Goal: Task Accomplishment & Management: Manage account settings

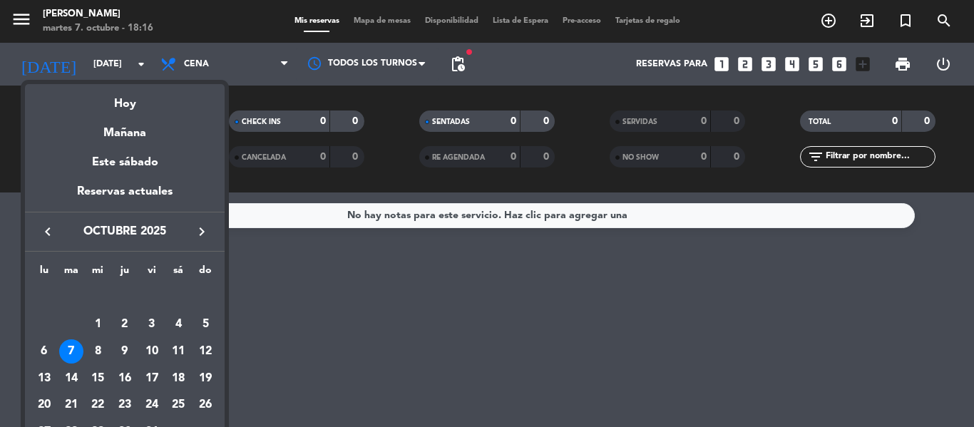
click at [203, 231] on icon "keyboard_arrow_right" at bounding box center [201, 231] width 17 height 17
click at [121, 322] on div "6" at bounding box center [125, 324] width 24 height 24
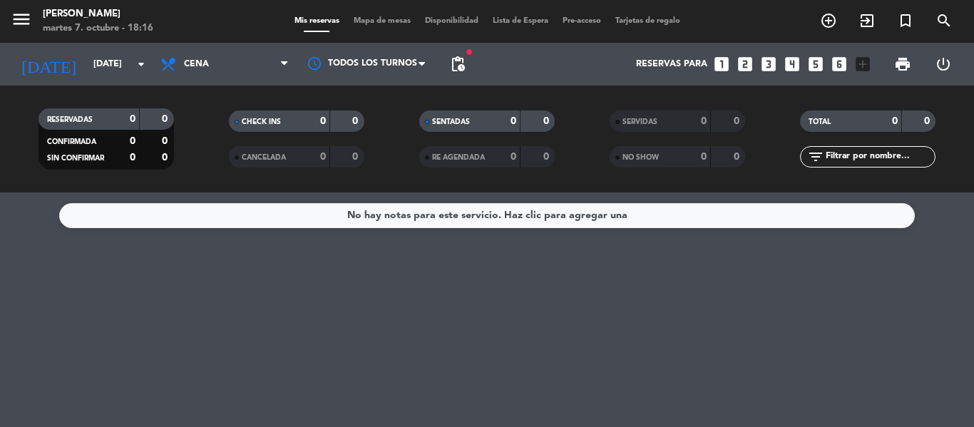
type input "[DEMOGRAPHIC_DATA][DATE]"
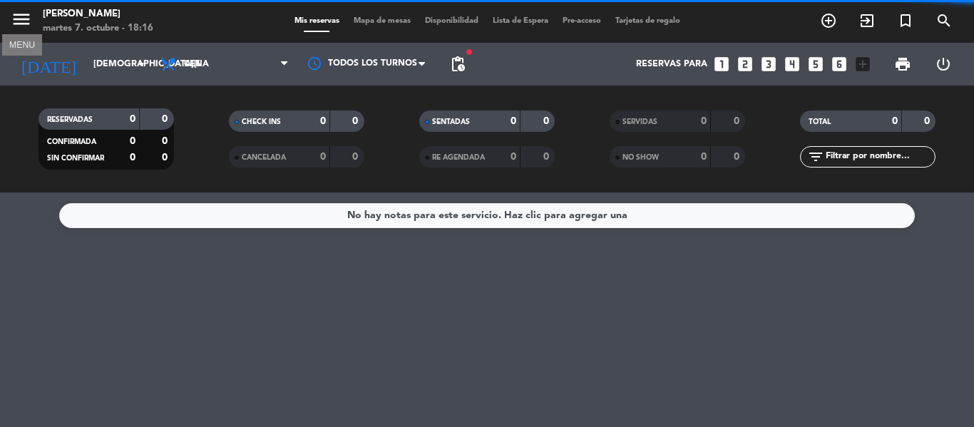
click at [19, 26] on icon "menu" at bounding box center [21, 19] width 21 height 21
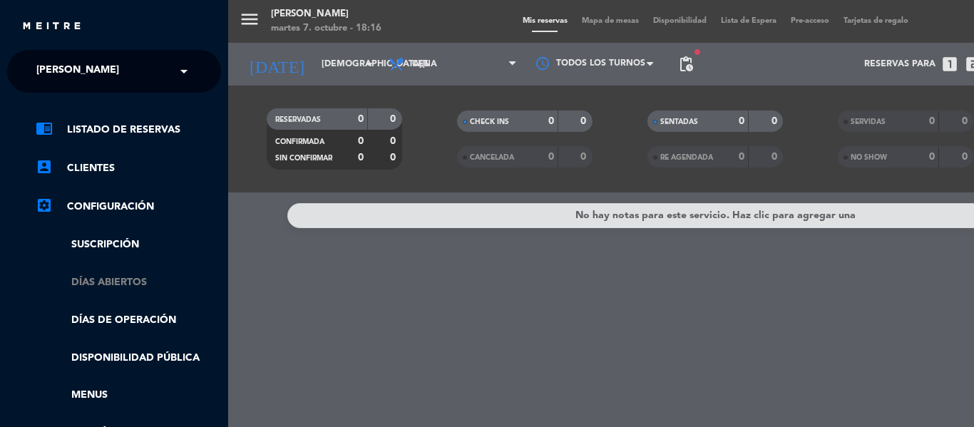
click at [137, 287] on link "Días abiertos" at bounding box center [128, 283] width 185 height 16
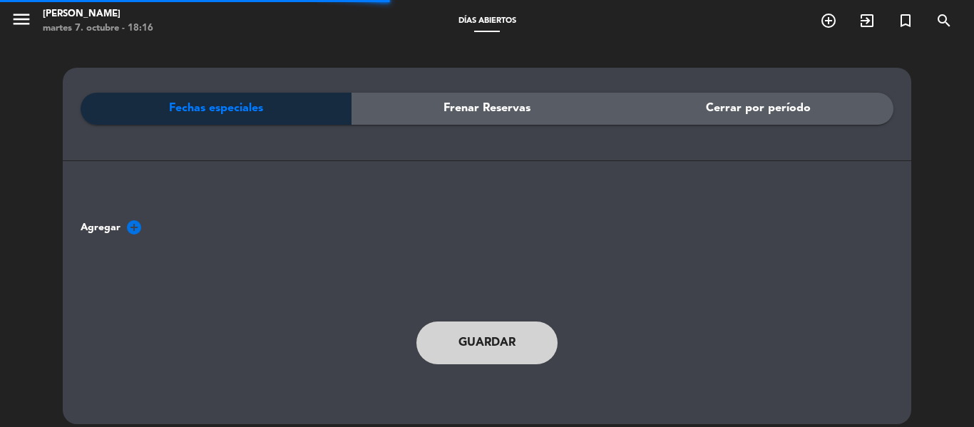
click at [456, 111] on span "Frenar Reservas" at bounding box center [487, 108] width 87 height 19
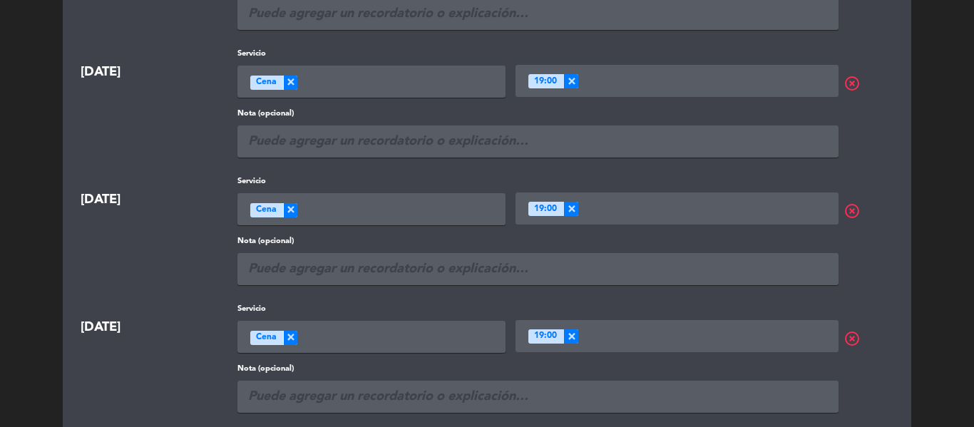
scroll to position [285, 0]
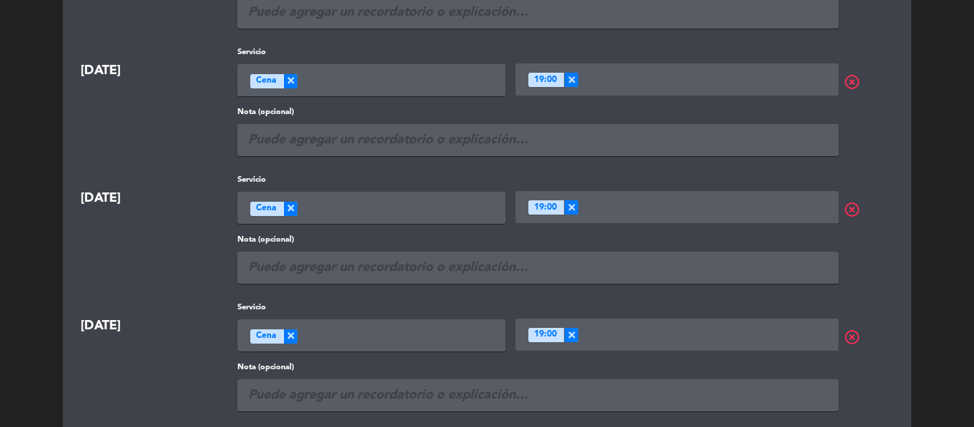
click at [855, 210] on span "highlight_off" at bounding box center [871, 209] width 55 height 17
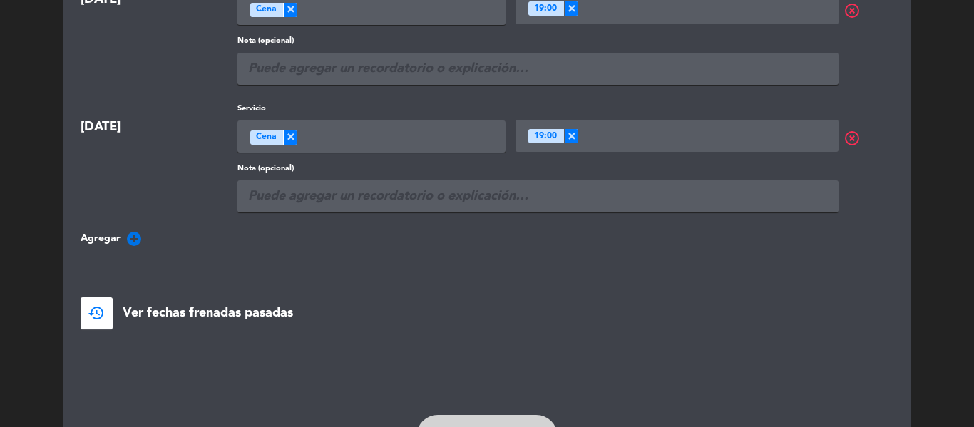
scroll to position [0, 0]
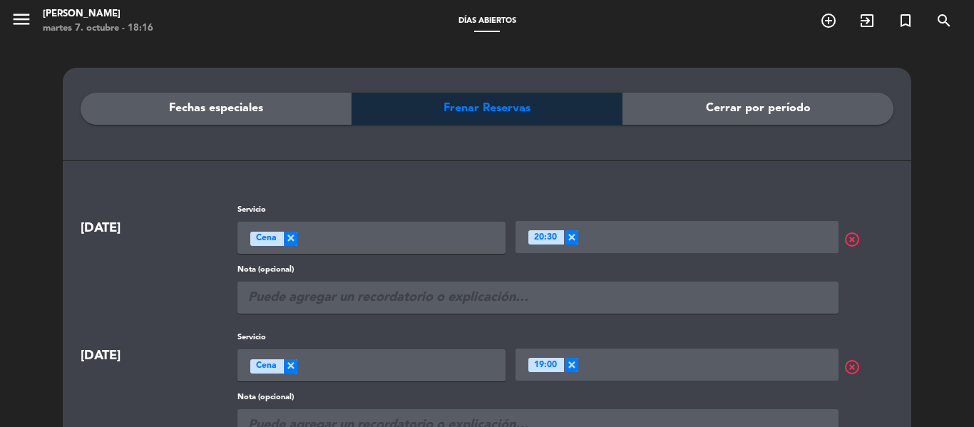
click at [226, 111] on span "Fechas especiales" at bounding box center [216, 108] width 94 height 19
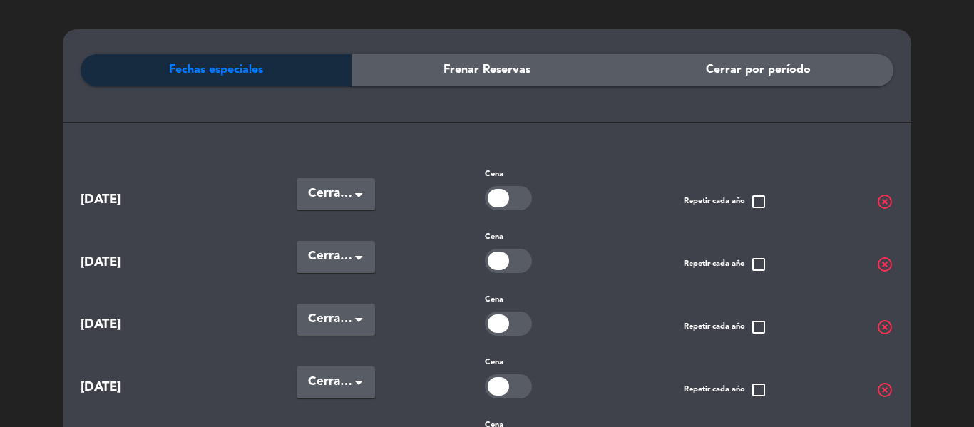
scroll to position [71, 0]
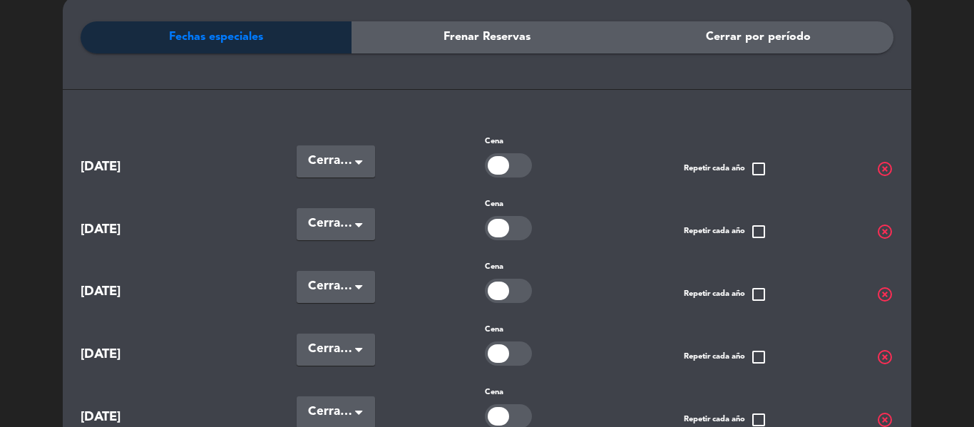
click at [883, 232] on span "highlight_off" at bounding box center [884, 231] width 17 height 17
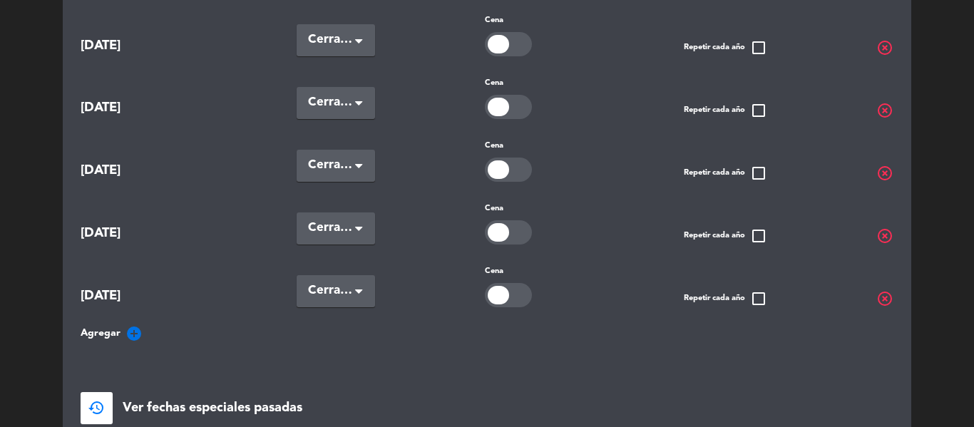
scroll to position [428, 0]
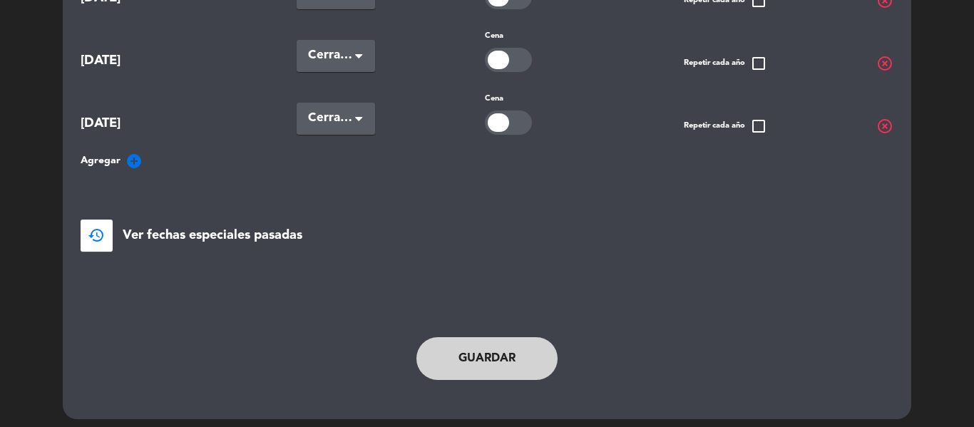
click at [498, 361] on button "Guardar" at bounding box center [486, 358] width 141 height 43
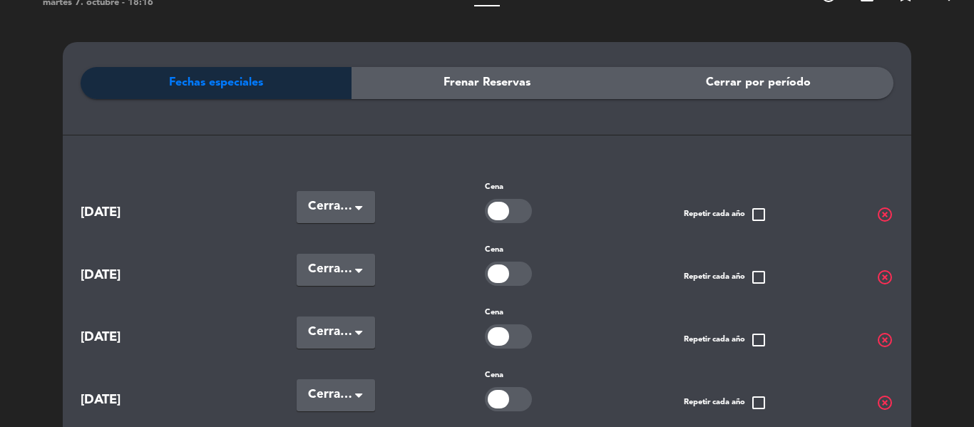
scroll to position [0, 0]
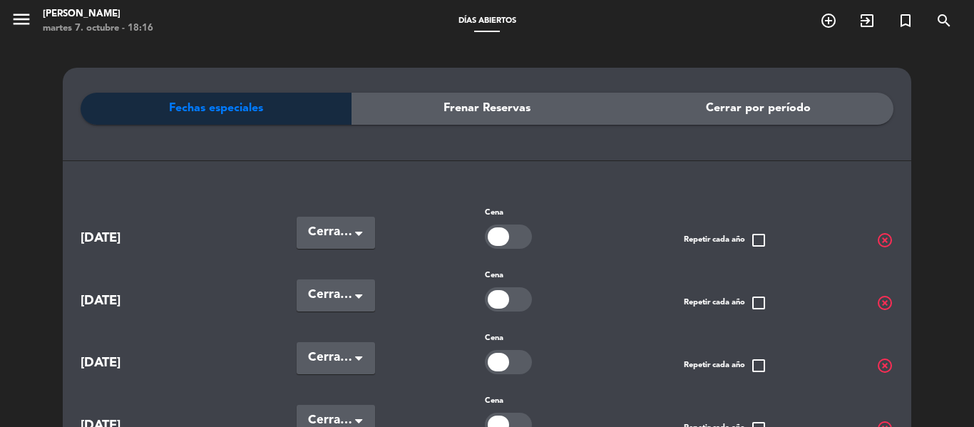
click at [472, 102] on span "Frenar Reservas" at bounding box center [487, 108] width 87 height 19
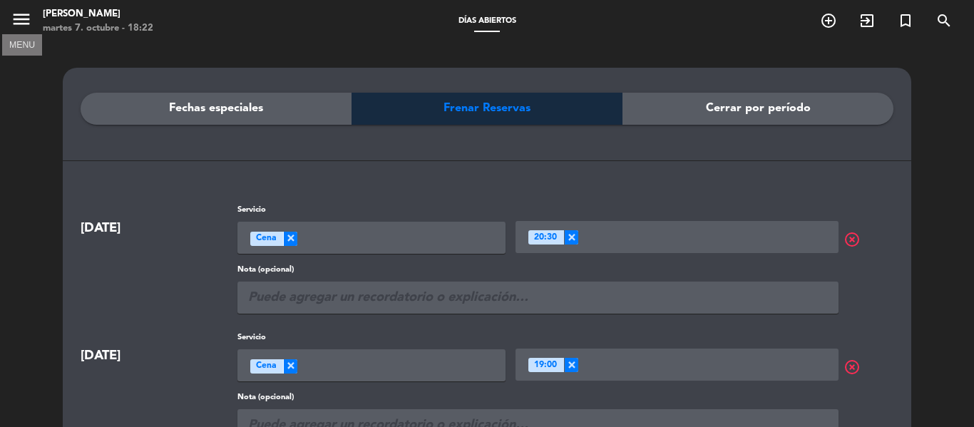
click at [16, 22] on icon "menu" at bounding box center [21, 19] width 21 height 21
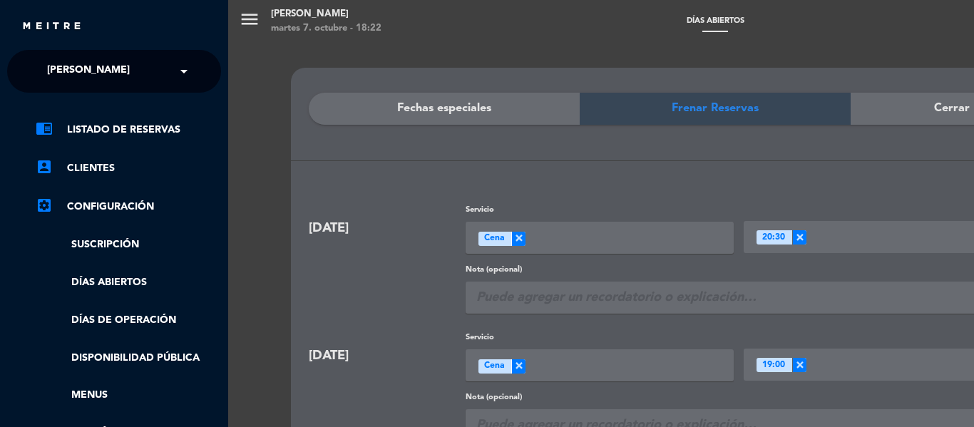
click at [254, 21] on div "menu Han martes 7. octubre - 18:22 Días abiertos add_circle_outline exit_to_app…" at bounding box center [715, 213] width 974 height 427
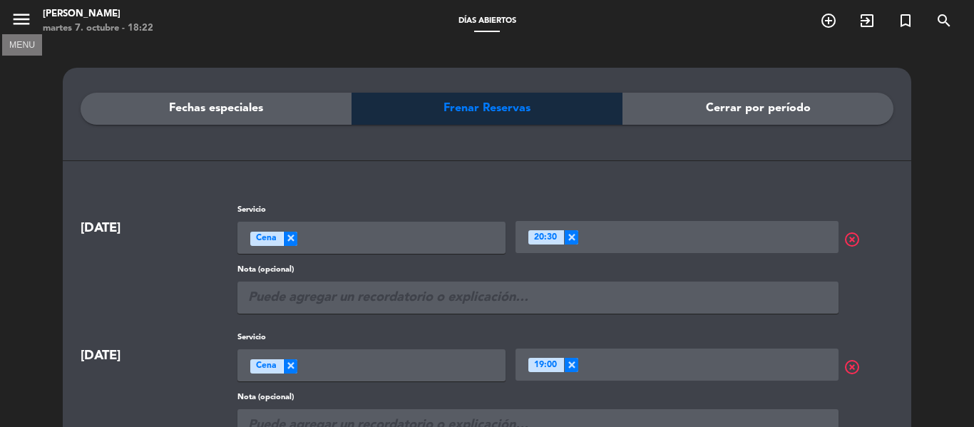
click at [26, 14] on icon "menu" at bounding box center [21, 19] width 21 height 21
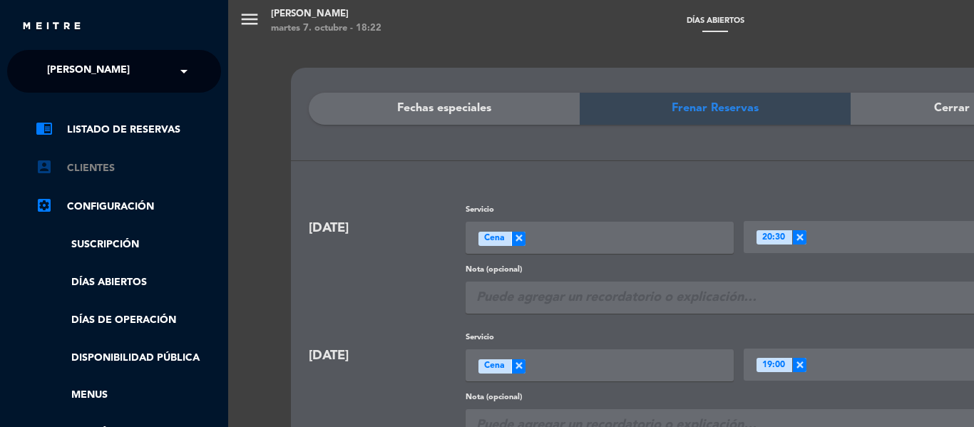
click at [111, 160] on link "account_box Clientes" at bounding box center [128, 168] width 185 height 17
